Goal: Understand process/instructions: Learn how to perform a task or action

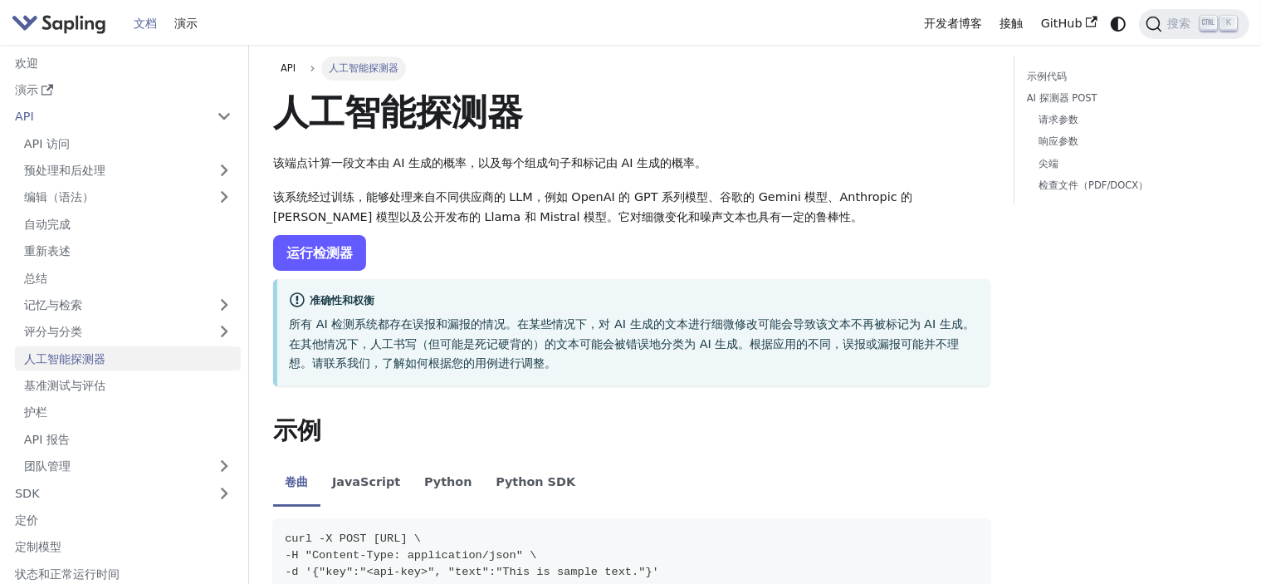
click at [327, 252] on font "运行检测器" at bounding box center [319, 253] width 66 height 16
click at [326, 246] on font "运行检测器" at bounding box center [319, 253] width 66 height 16
click at [345, 252] on font "运行检测器" at bounding box center [319, 253] width 66 height 16
click at [321, 255] on font "运行检测器" at bounding box center [319, 253] width 66 height 16
click at [309, 256] on font "运行检测器" at bounding box center [319, 253] width 66 height 16
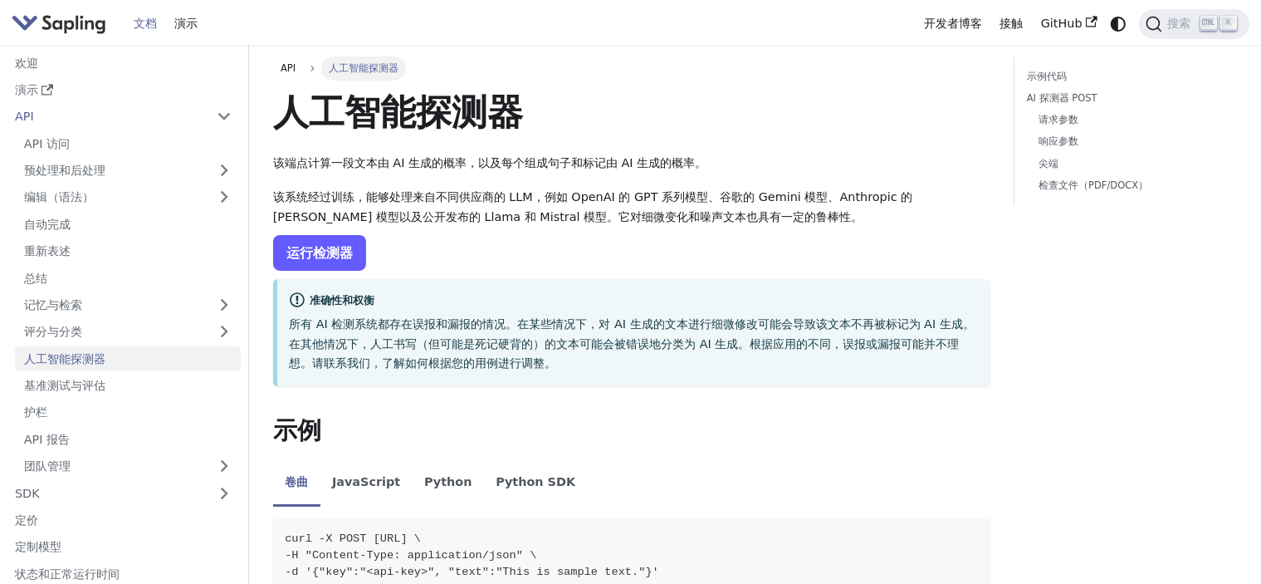
click at [342, 253] on font "运行检测器" at bounding box center [319, 253] width 66 height 16
